Goal: Transaction & Acquisition: Purchase product/service

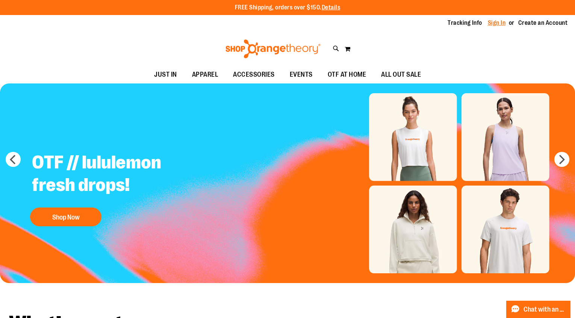
type input "**********"
click at [496, 21] on link "Sign In" at bounding box center [497, 23] width 18 height 8
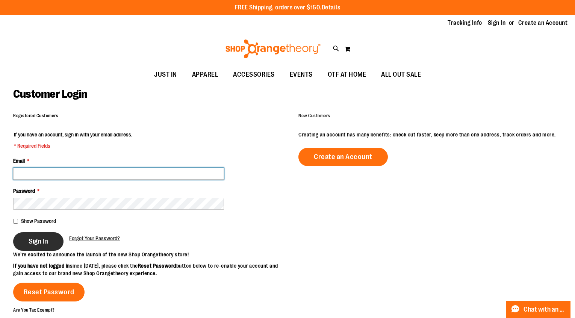
type input "**********"
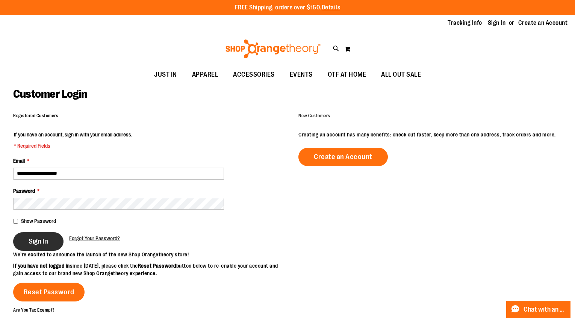
type input "**********"
click at [33, 237] on span "Sign In" at bounding box center [39, 241] width 20 height 8
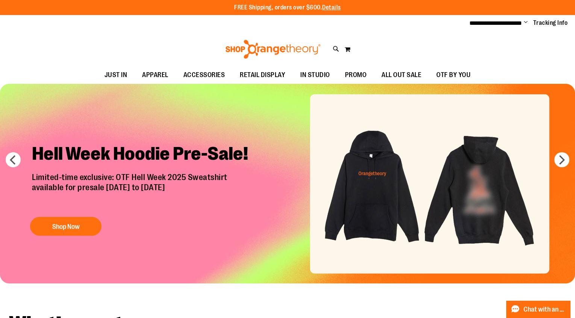
type input "**********"
click at [162, 249] on img "Slide 1 of 7" at bounding box center [287, 184] width 575 height 200
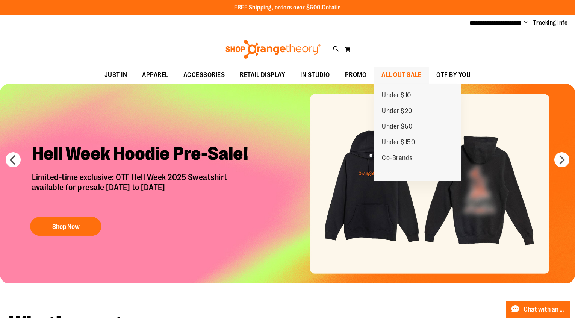
type input "**********"
click at [399, 76] on span "ALL OUT SALE" at bounding box center [402, 75] width 40 height 17
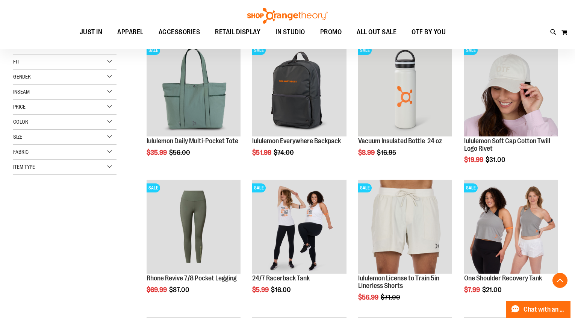
scroll to position [118, 0]
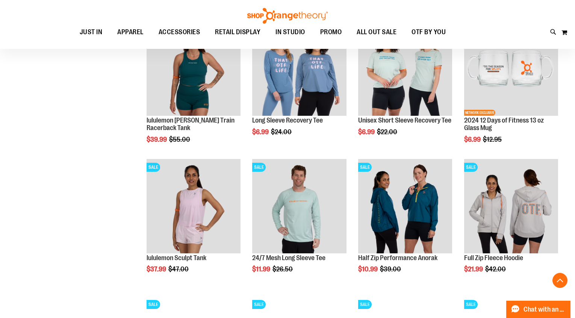
scroll to position [544, 0]
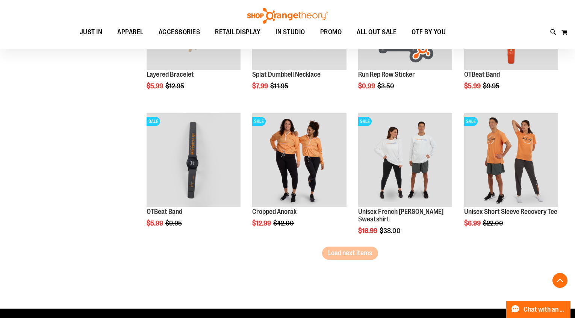
scroll to position [1188, 0]
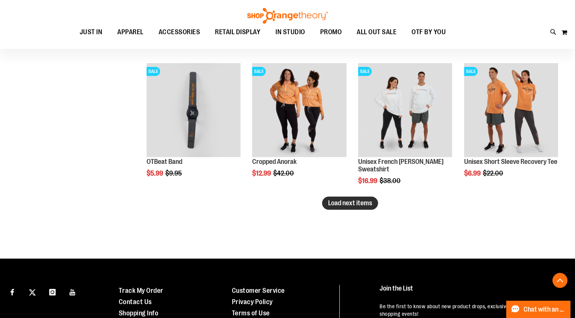
type input "**********"
click at [348, 203] on span "Load next items" at bounding box center [350, 203] width 44 height 8
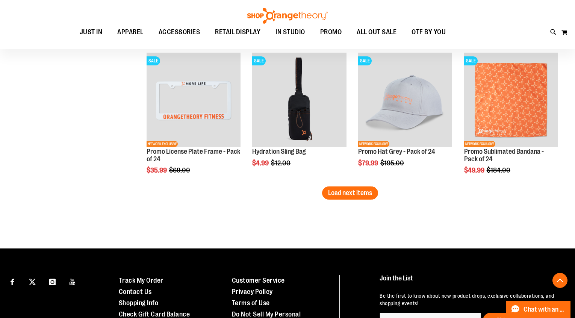
scroll to position [1613, 0]
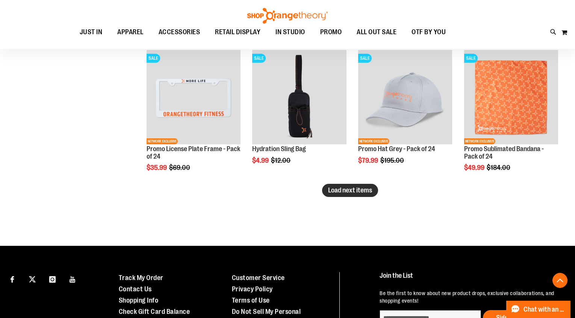
click at [330, 192] on span "Load next items" at bounding box center [350, 190] width 44 height 8
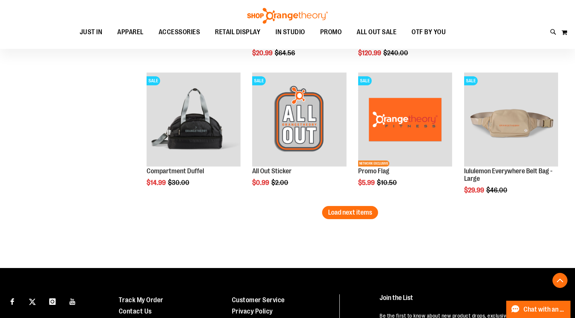
scroll to position [2011, 0]
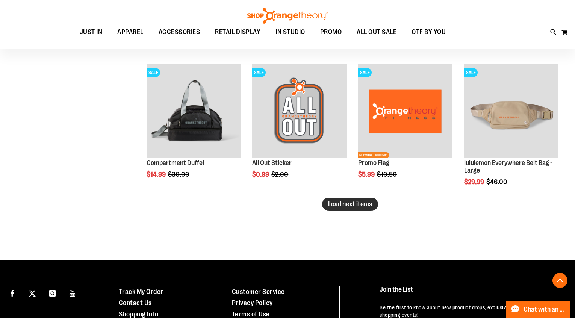
click at [364, 207] on span "Load next items" at bounding box center [350, 204] width 44 height 8
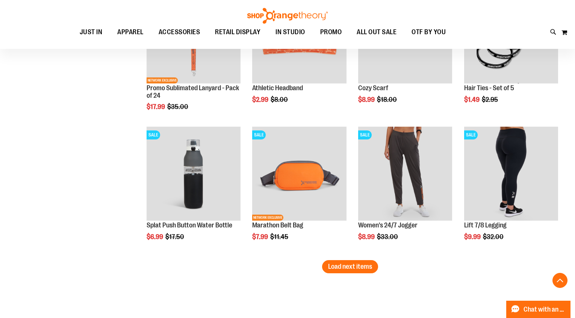
scroll to position [2352, 0]
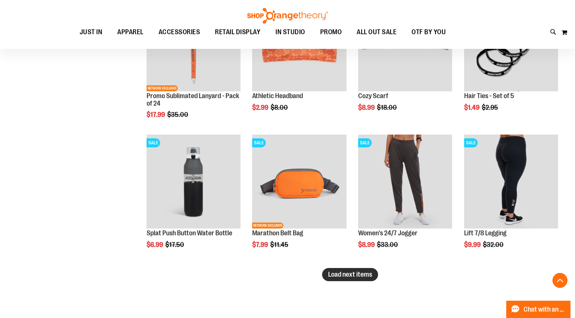
click at [358, 271] on span "Load next items" at bounding box center [350, 275] width 44 height 8
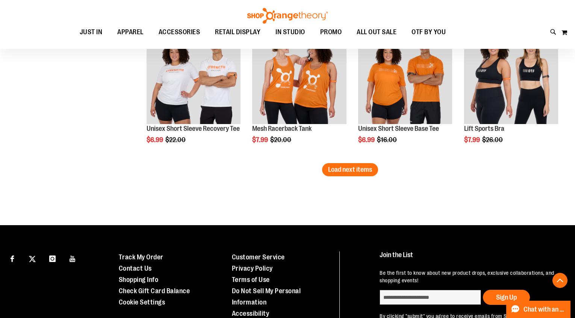
scroll to position [2876, 0]
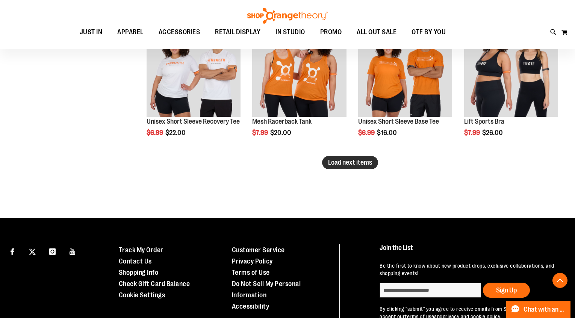
click at [368, 163] on span "Load next items" at bounding box center [350, 163] width 44 height 8
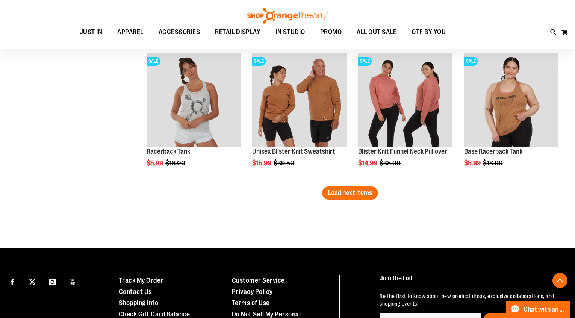
scroll to position [3259, 0]
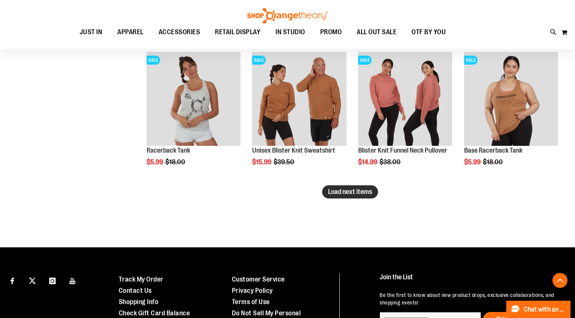
click at [360, 190] on span "Load next items" at bounding box center [350, 192] width 44 height 8
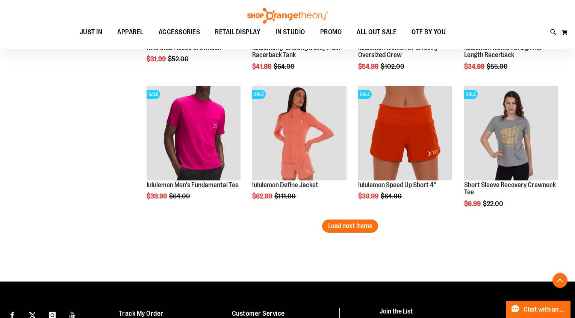
scroll to position [3641, 0]
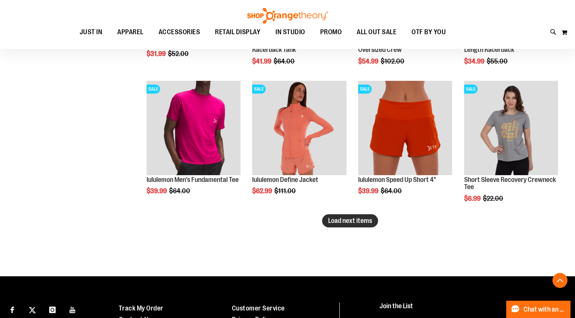
click at [337, 223] on span "Load next items" at bounding box center [350, 221] width 44 height 8
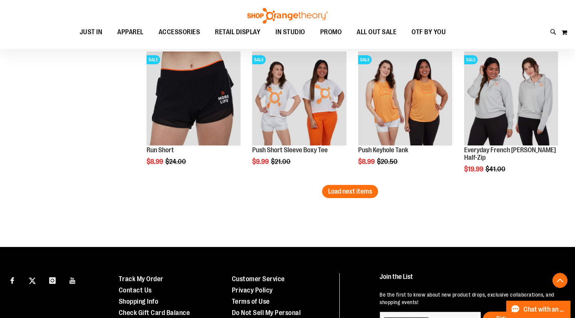
scroll to position [4079, 0]
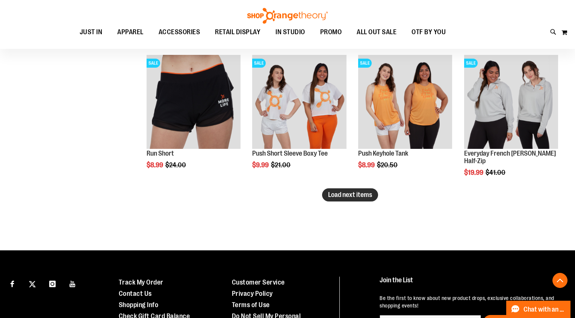
click at [354, 194] on span "Load next items" at bounding box center [350, 195] width 44 height 8
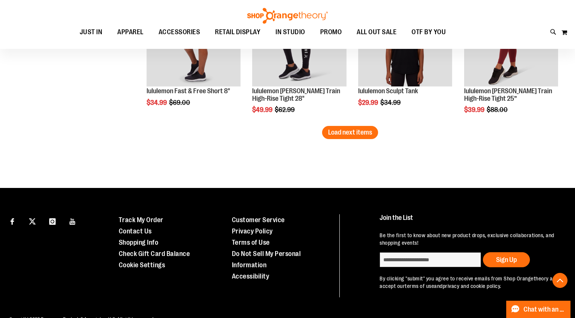
scroll to position [4558, 0]
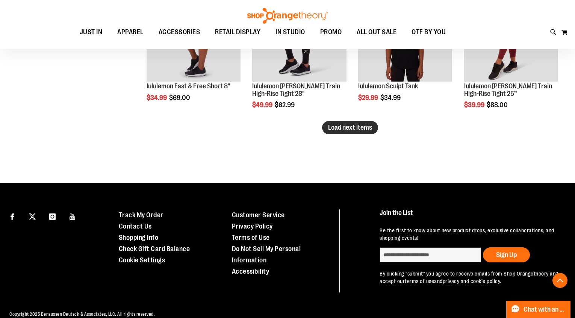
click at [360, 133] on button "Load next items" at bounding box center [350, 127] width 56 height 13
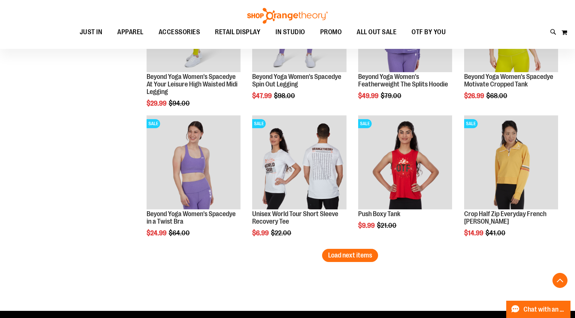
scroll to position [4844, 0]
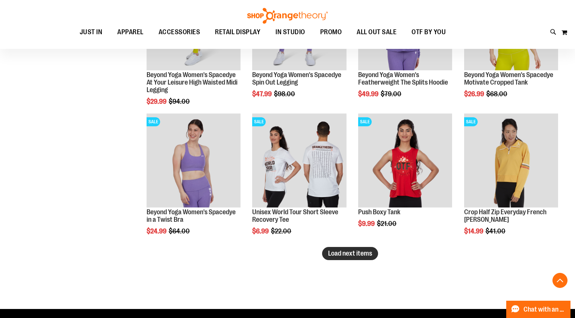
click at [347, 257] on button "Load next items" at bounding box center [350, 253] width 56 height 13
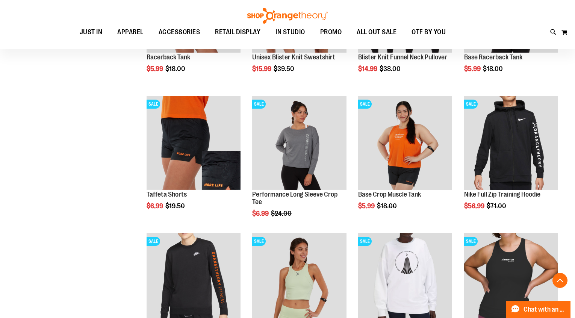
scroll to position [3328, 0]
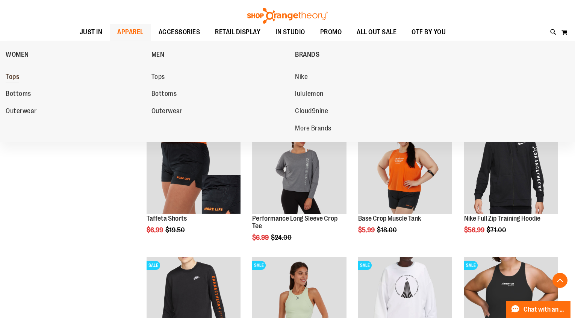
click at [8, 77] on span "Tops" at bounding box center [13, 77] width 14 height 9
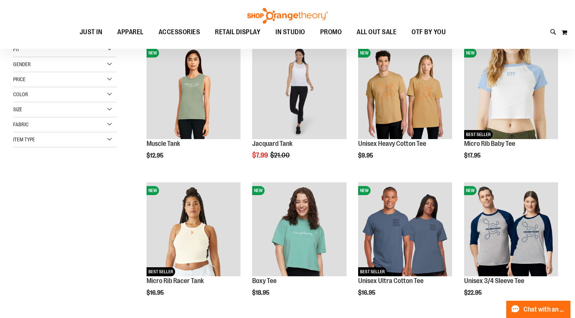
scroll to position [109, 0]
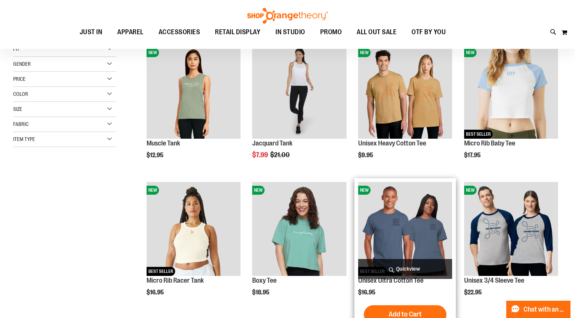
type input "**********"
click at [368, 233] on img "product" at bounding box center [405, 229] width 94 height 94
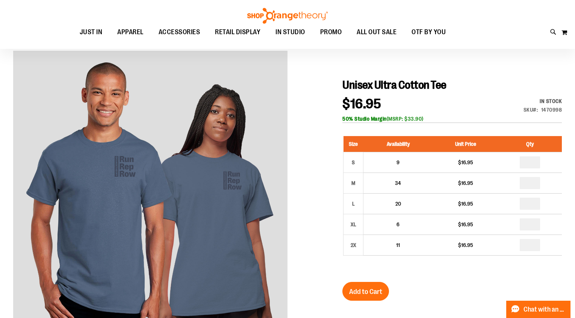
scroll to position [59, 0]
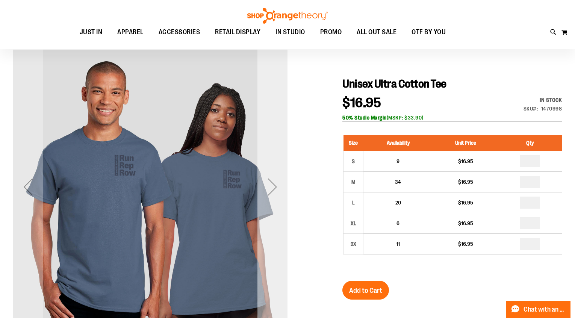
type input "**********"
click at [278, 185] on div "Next" at bounding box center [272, 187] width 30 height 30
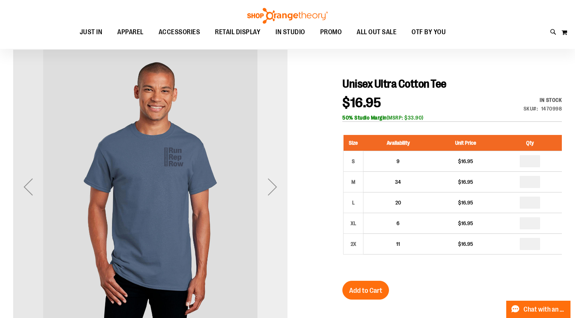
click at [278, 185] on div "Next" at bounding box center [272, 187] width 30 height 30
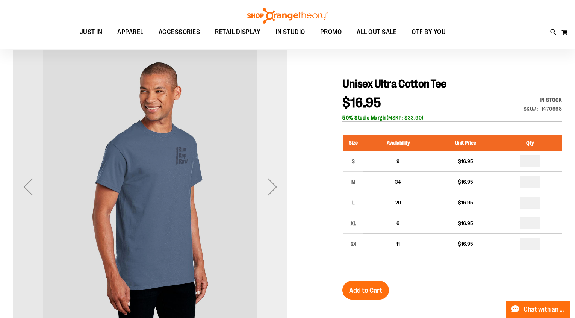
click at [278, 185] on div "Next" at bounding box center [272, 187] width 30 height 30
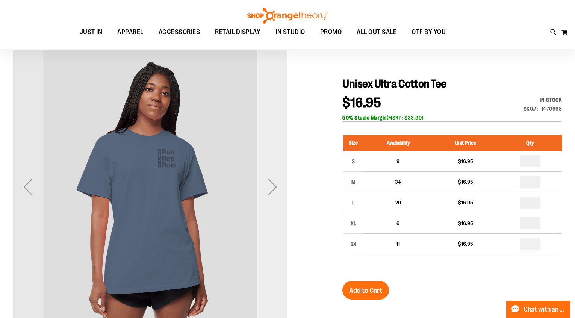
click at [278, 185] on div "Next" at bounding box center [272, 187] width 30 height 30
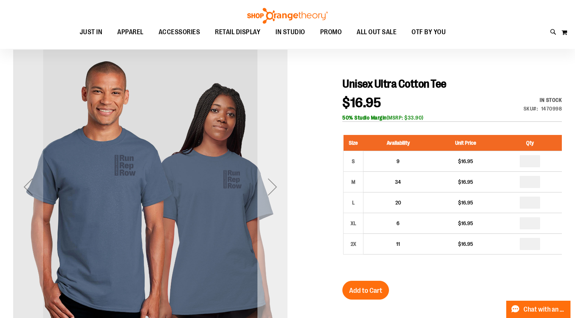
click at [278, 185] on div "Next" at bounding box center [272, 187] width 30 height 30
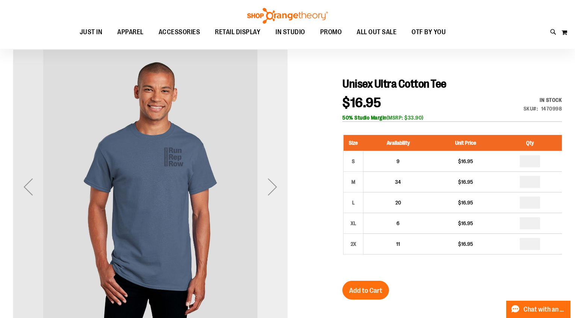
click at [278, 185] on div "Next" at bounding box center [272, 187] width 30 height 30
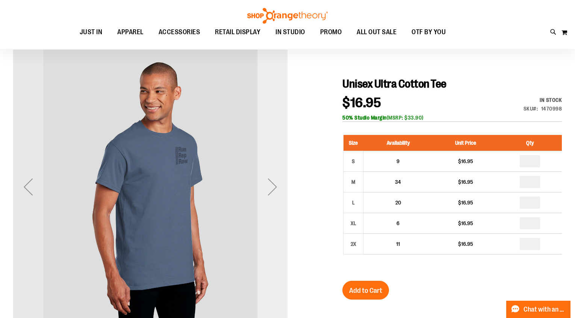
click at [278, 185] on div "Next" at bounding box center [272, 187] width 30 height 30
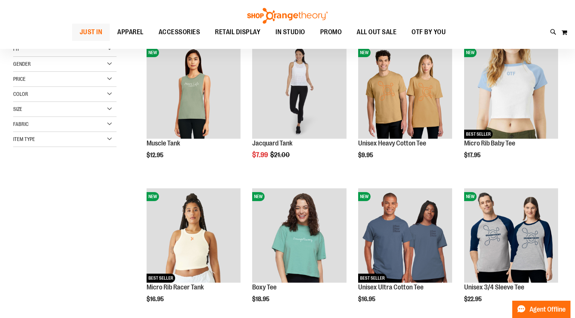
scroll to position [26, 0]
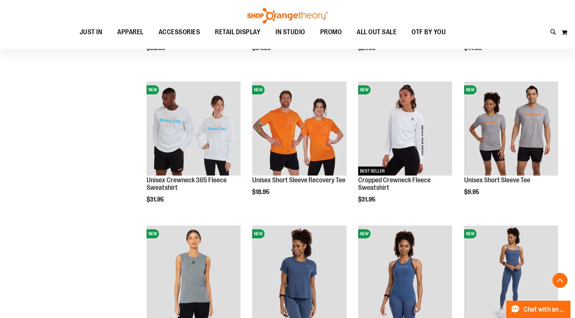
scroll to position [421, 0]
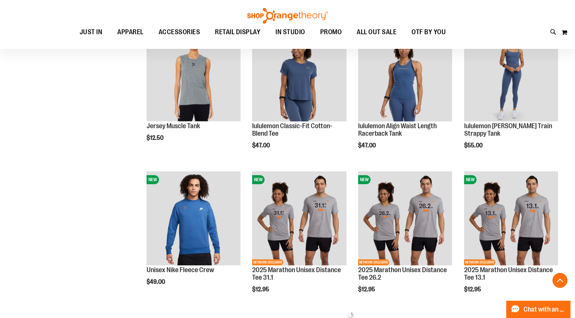
scroll to position [621, 0]
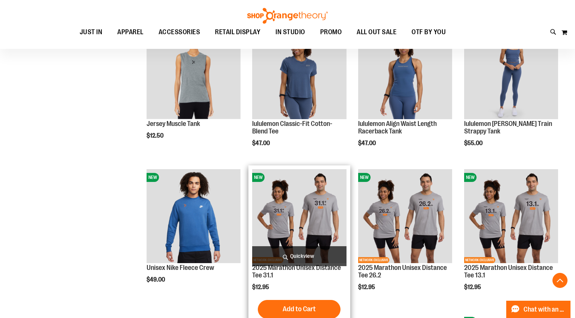
type input "**********"
click at [279, 192] on img "product" at bounding box center [299, 216] width 94 height 94
click at [292, 256] on span "Quickview" at bounding box center [299, 256] width 94 height 20
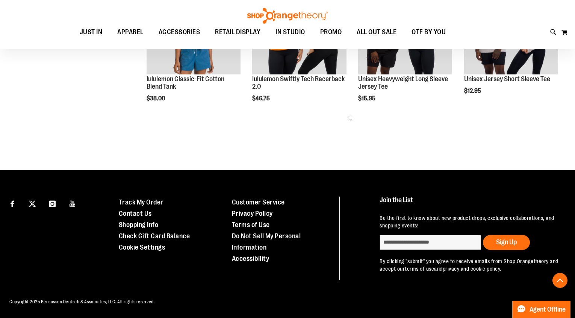
scroll to position [383, 0]
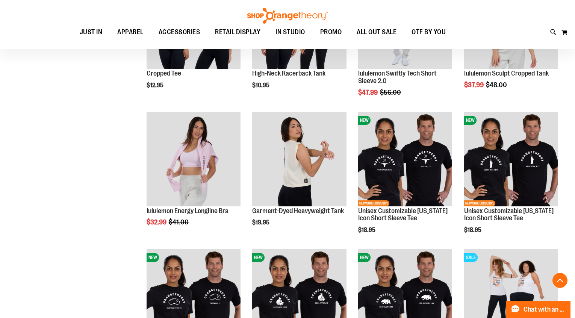
scroll to position [531, 0]
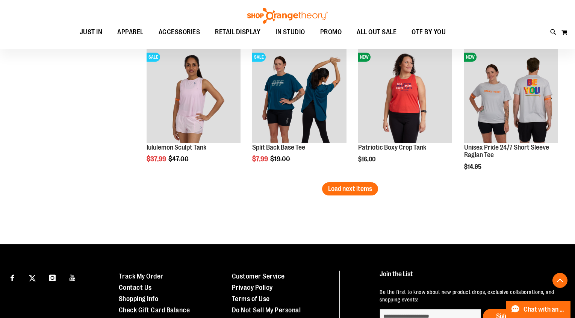
scroll to position [1144, 0]
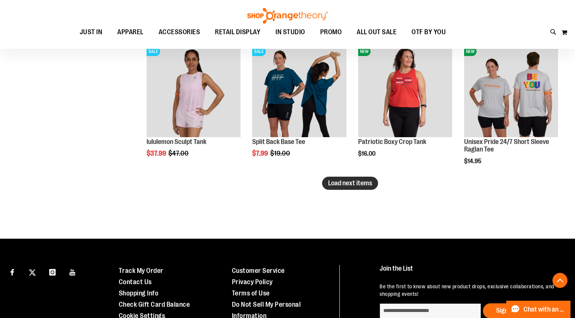
type input "**********"
click at [336, 186] on span "Load next items" at bounding box center [350, 183] width 44 height 8
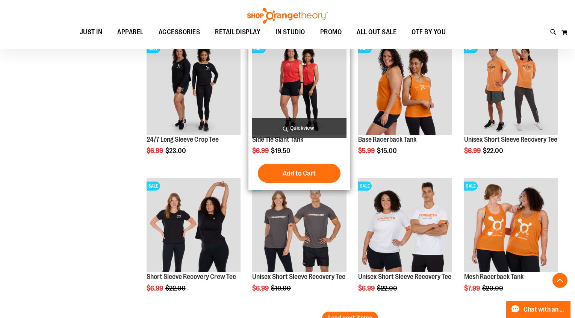
scroll to position [1422, 0]
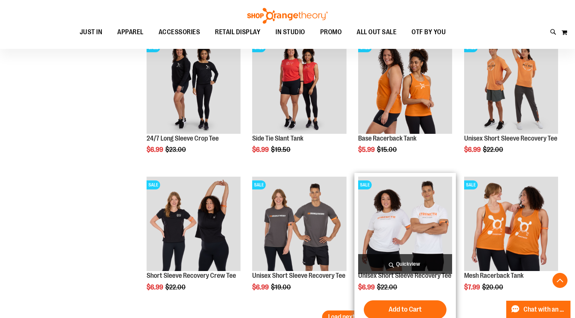
click at [401, 212] on img "product" at bounding box center [405, 224] width 94 height 94
